Goal: Book appointment/travel/reservation

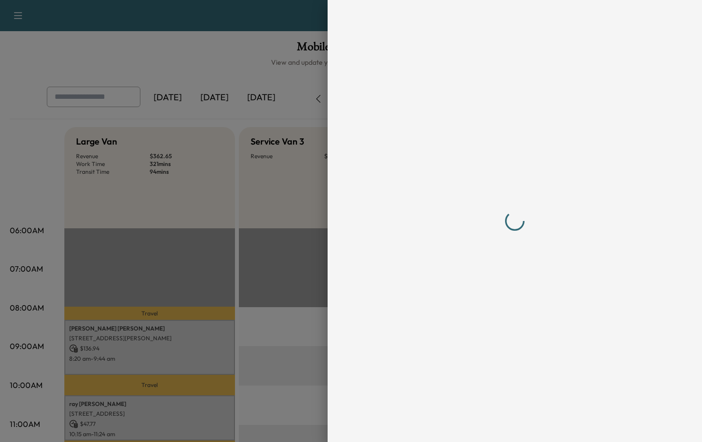
scroll to position [216, 0]
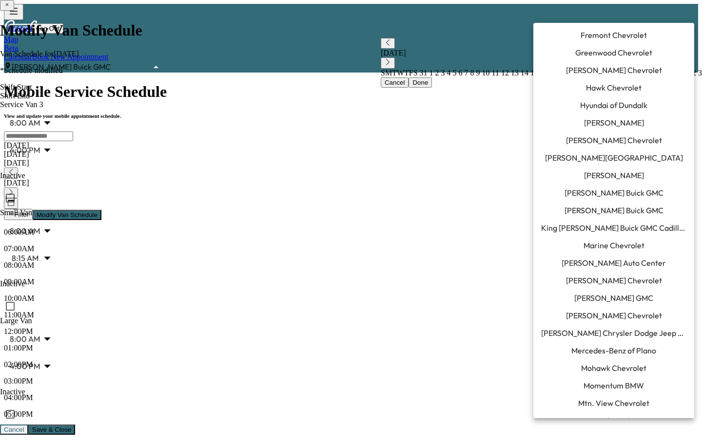
scroll to position [412, 0]
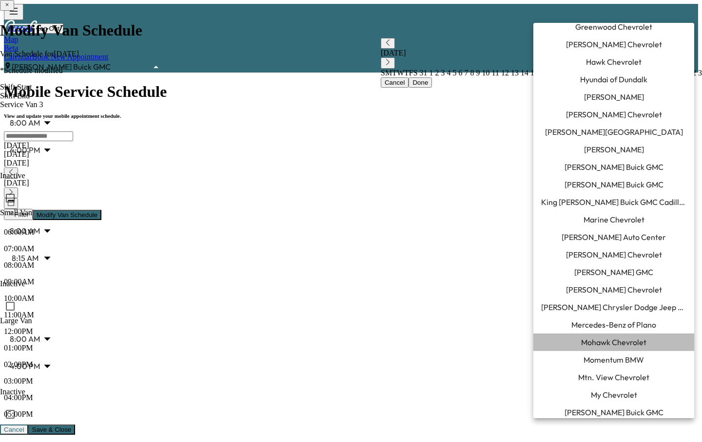
click at [610, 340] on span "Mohawk Chevrolet" at bounding box center [613, 343] width 65 height 12
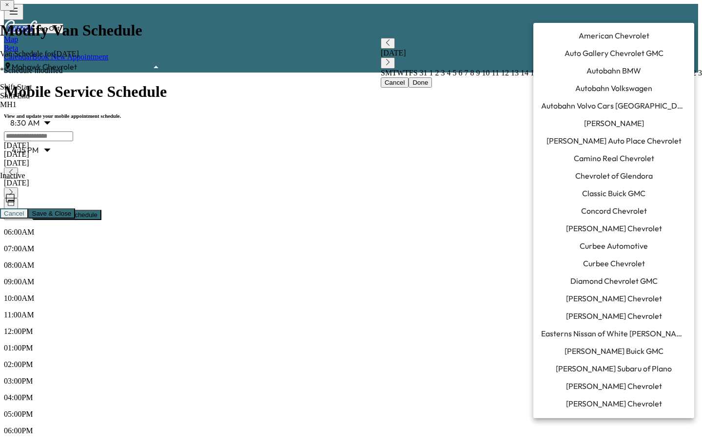
click at [633, 12] on body "Support Log Out Map Beta Calendar Book New Appointment Mohawk Chevrolet *******…" at bounding box center [351, 288] width 694 height 569
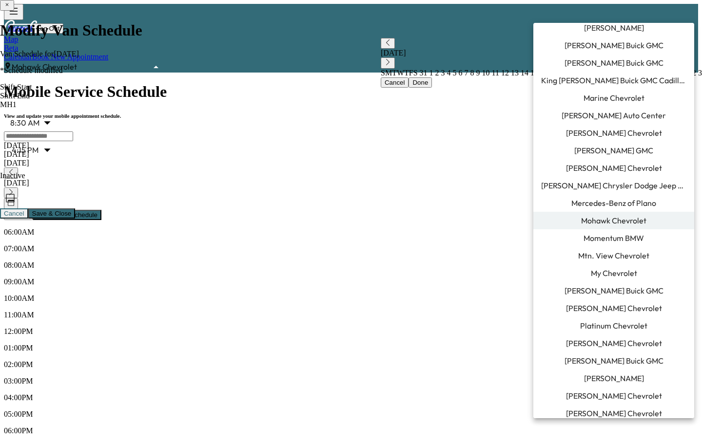
click at [604, 202] on span "Mercedes-Benz of Plano" at bounding box center [613, 203] width 85 height 12
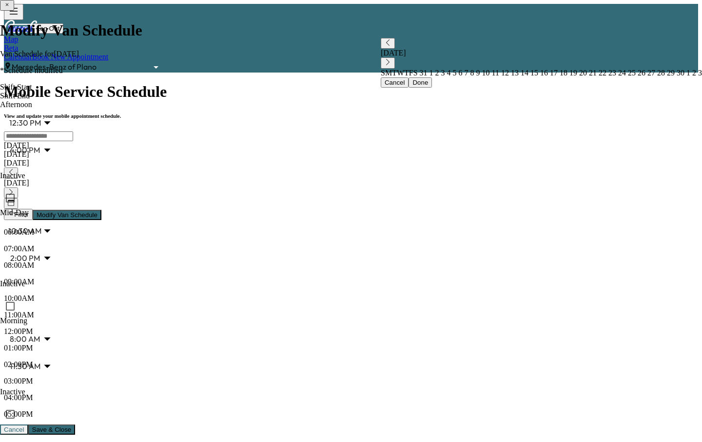
click at [18, 198] on button "button" at bounding box center [11, 203] width 14 height 11
click at [674, 77] on span "30" at bounding box center [679, 73] width 10 height 8
click at [408, 88] on button "Done" at bounding box center [419, 82] width 23 height 10
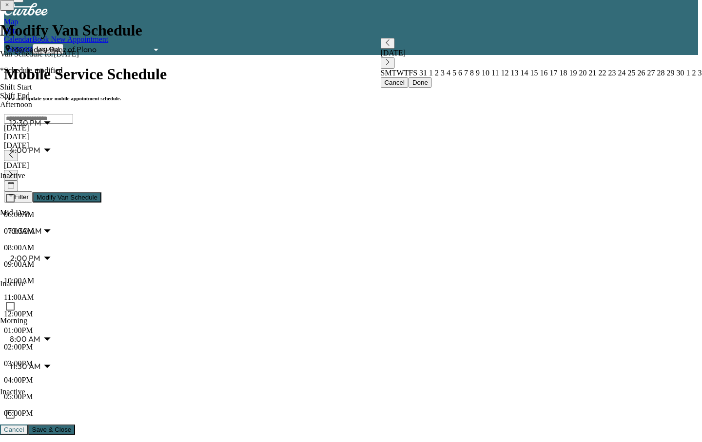
scroll to position [4, 0]
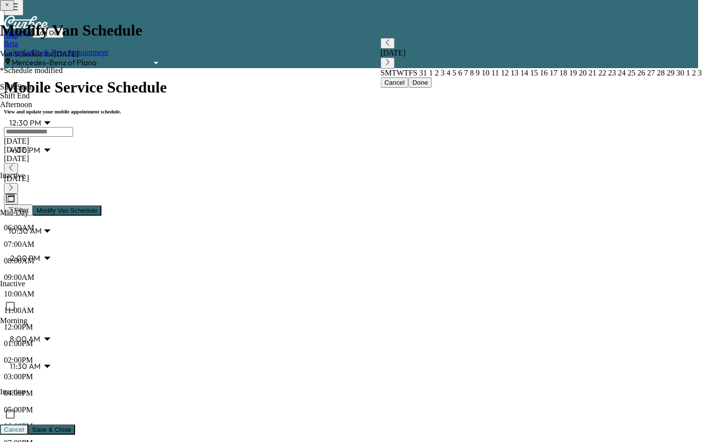
click at [108, 48] on link "Book New Appointment" at bounding box center [70, 52] width 76 height 8
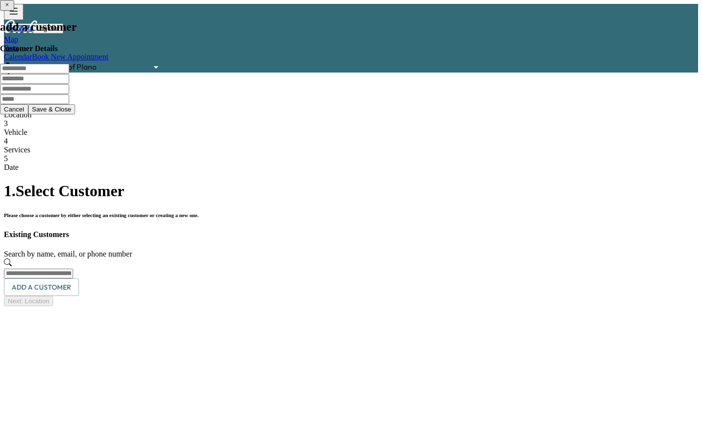
click at [73, 269] on input "text" at bounding box center [38, 274] width 69 height 10
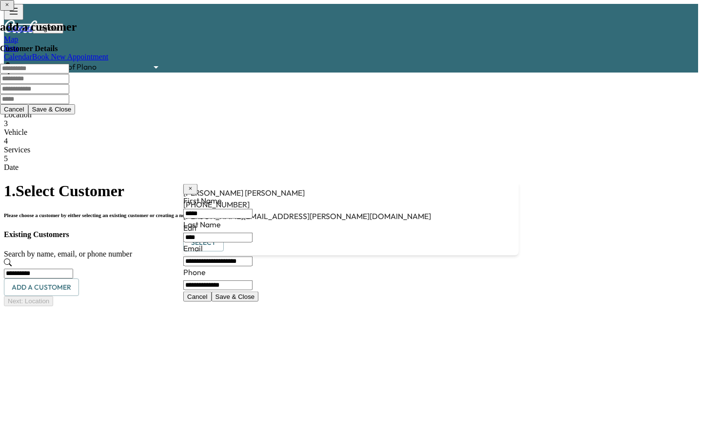
click at [224, 237] on button "Select" at bounding box center [203, 243] width 40 height 18
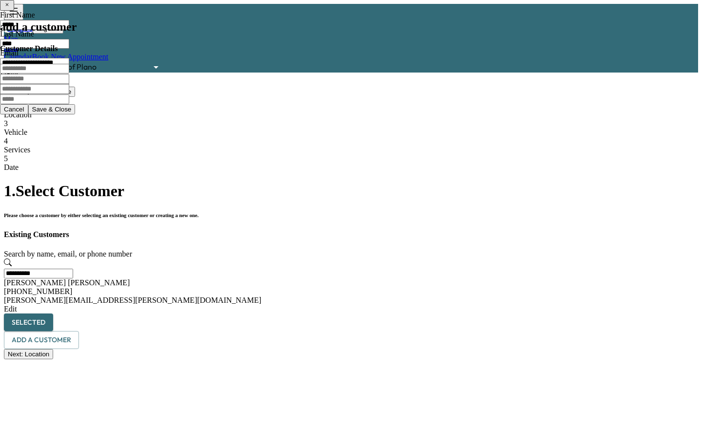
type input "**********"
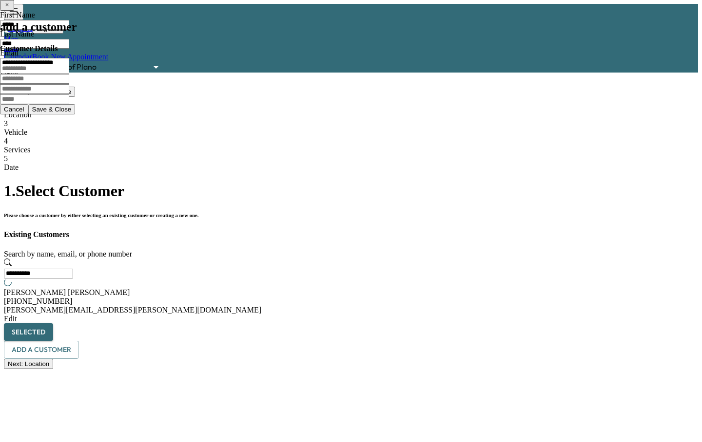
click at [53, 369] on button "Next: Location" at bounding box center [28, 364] width 49 height 10
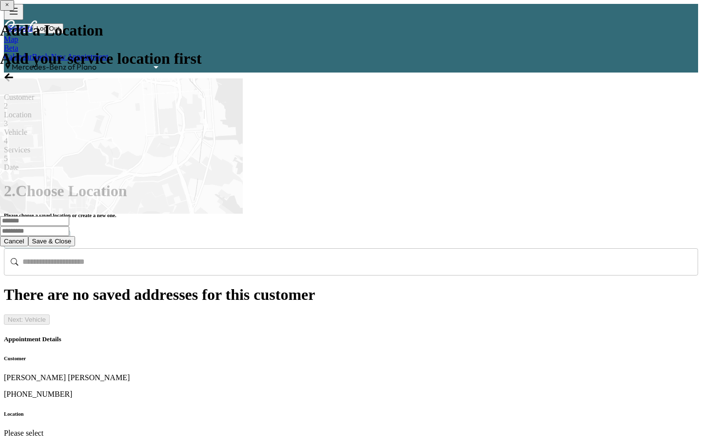
click at [70, 230] on button "Add Location" at bounding box center [37, 239] width 66 height 18
click at [69, 226] on input "text" at bounding box center [34, 221] width 69 height 10
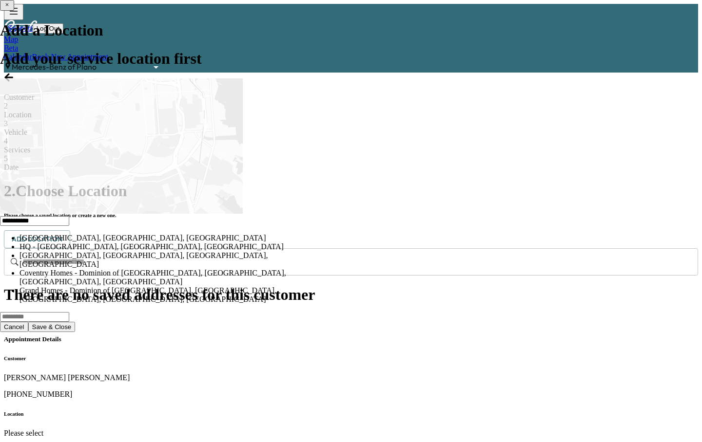
click at [299, 243] on li "[GEOGRAPHIC_DATA], [GEOGRAPHIC_DATA], [GEOGRAPHIC_DATA]" at bounding box center [165, 238] width 292 height 9
type input "**********"
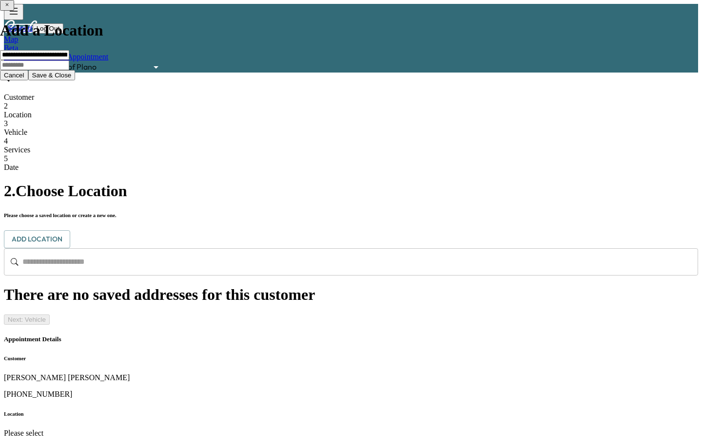
click at [76, 80] on button "Save & Close" at bounding box center [51, 75] width 47 height 10
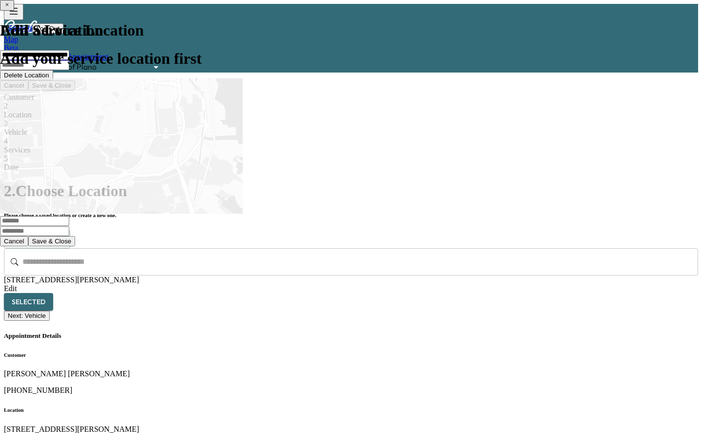
click at [50, 321] on button "Next: Vehicle" at bounding box center [27, 316] width 46 height 10
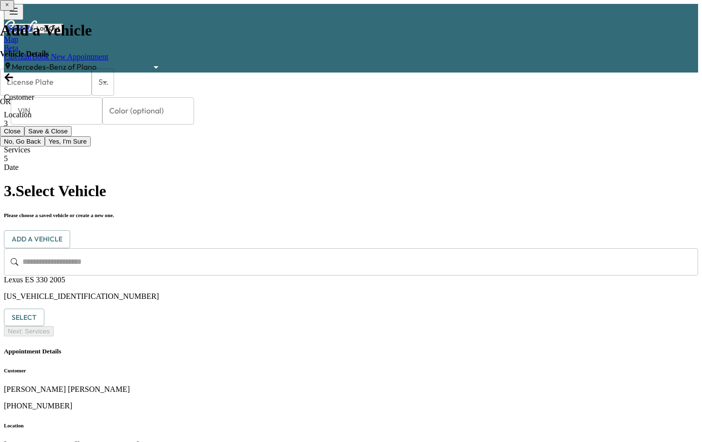
click at [44, 309] on button "Select" at bounding box center [24, 318] width 40 height 18
click at [54, 337] on button "Next: Services" at bounding box center [29, 331] width 50 height 10
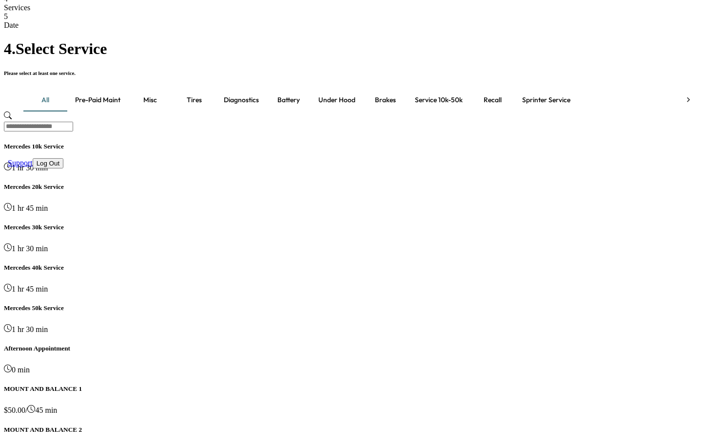
scroll to position [145, 0]
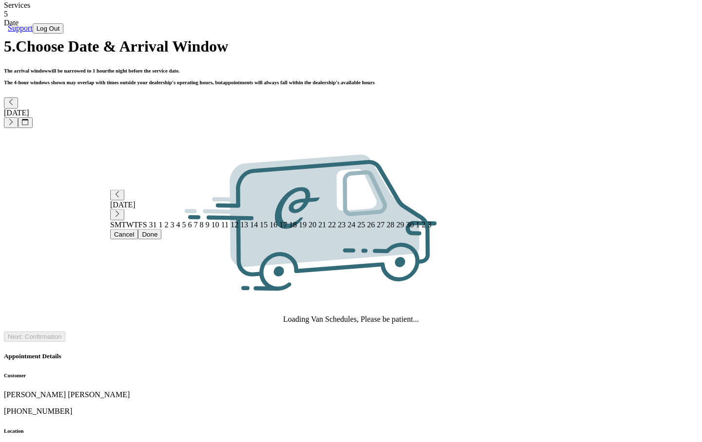
scroll to position [0, 0]
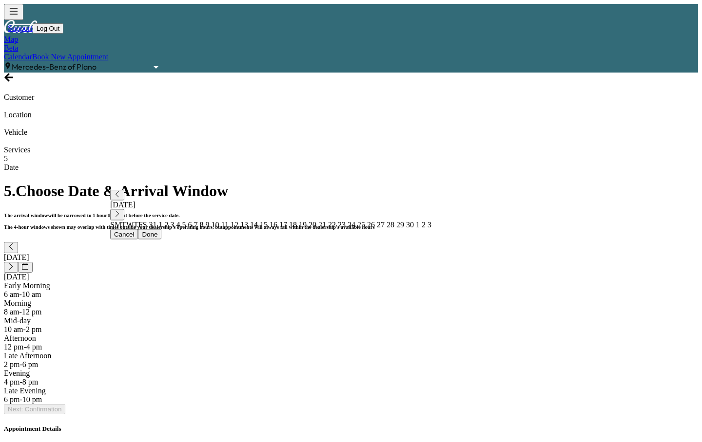
click at [32, 262] on button "button" at bounding box center [25, 267] width 14 height 11
click at [404, 229] on span "30" at bounding box center [409, 224] width 10 height 8
click at [161, 239] on button "Done" at bounding box center [149, 234] width 23 height 10
click at [361, 299] on div "Morning" at bounding box center [351, 303] width 694 height 9
click at [65, 415] on button "Next: Confirmation" at bounding box center [34, 409] width 61 height 10
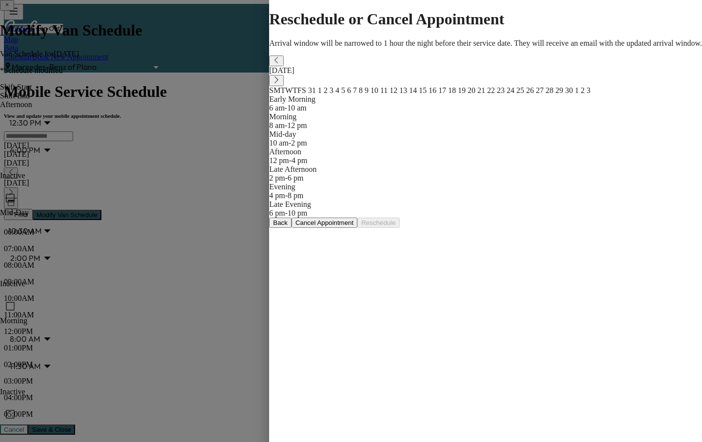
click at [357, 228] on button "Cancel Appointment" at bounding box center [324, 223] width 66 height 10
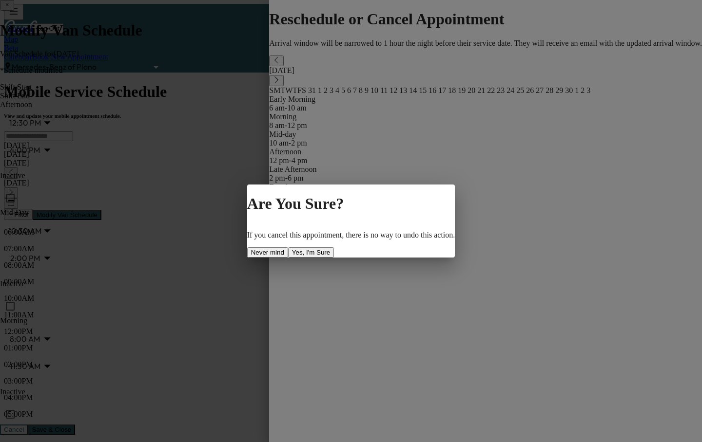
click at [334, 258] on button "Yes, I'm Sure" at bounding box center [311, 253] width 46 height 10
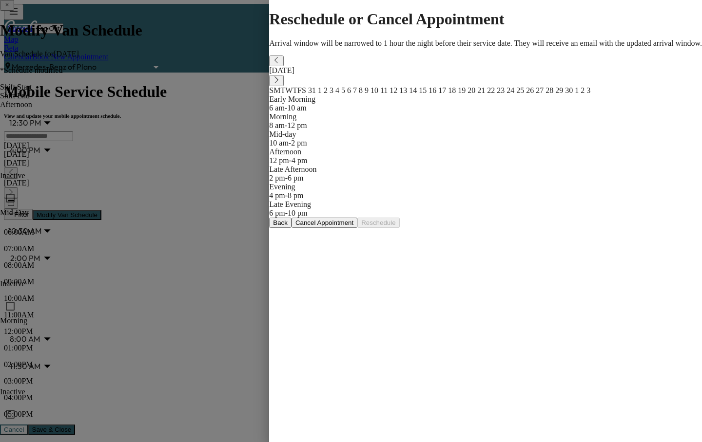
click at [357, 228] on button "Cancel Appointment" at bounding box center [324, 223] width 66 height 10
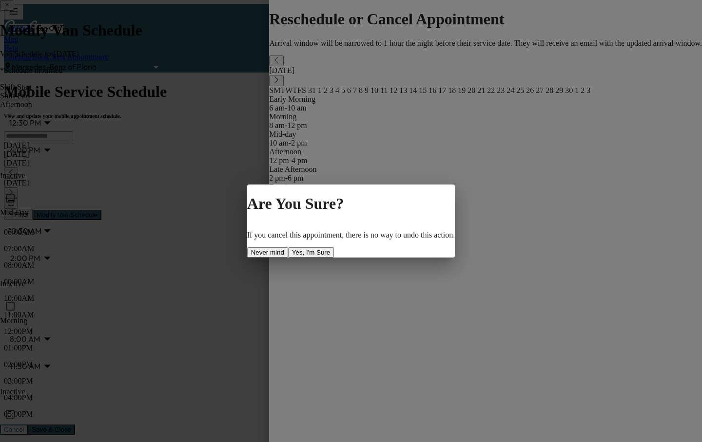
click at [334, 257] on button "Yes, I'm Sure" at bounding box center [311, 253] width 46 height 10
